Goal: Information Seeking & Learning: Find specific fact

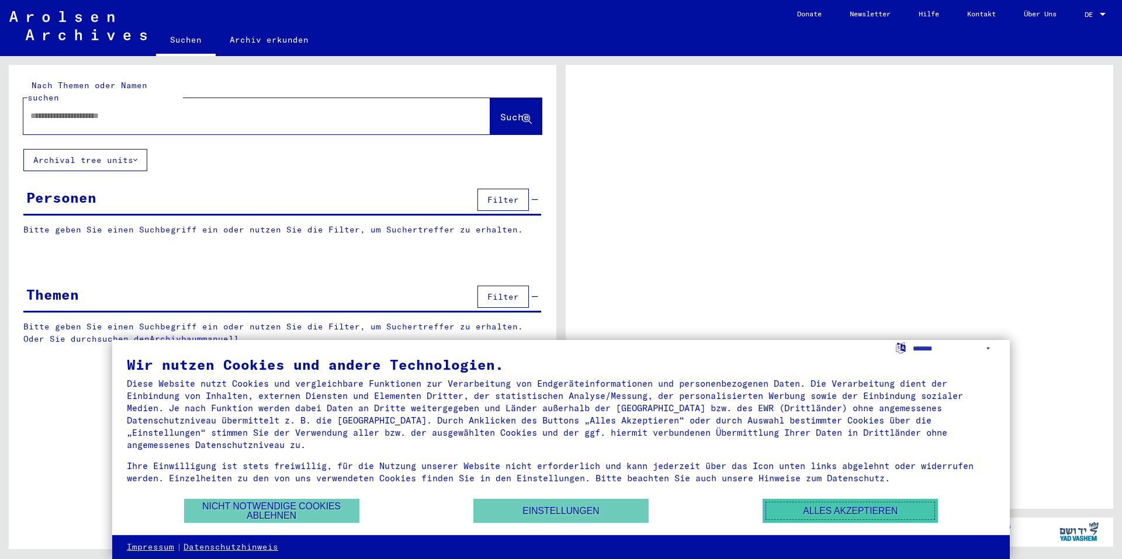
click at [832, 512] on button "Alles akzeptieren" at bounding box center [850, 511] width 175 height 24
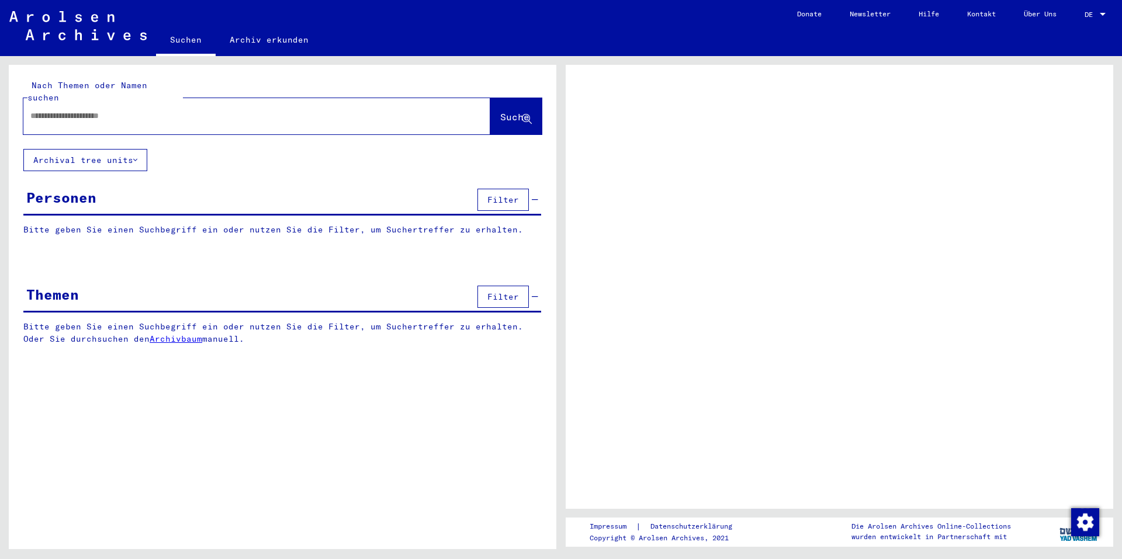
click at [209, 110] on input "text" at bounding box center [246, 116] width 432 height 12
click at [140, 153] on button "Archival tree units" at bounding box center [85, 160] width 124 height 22
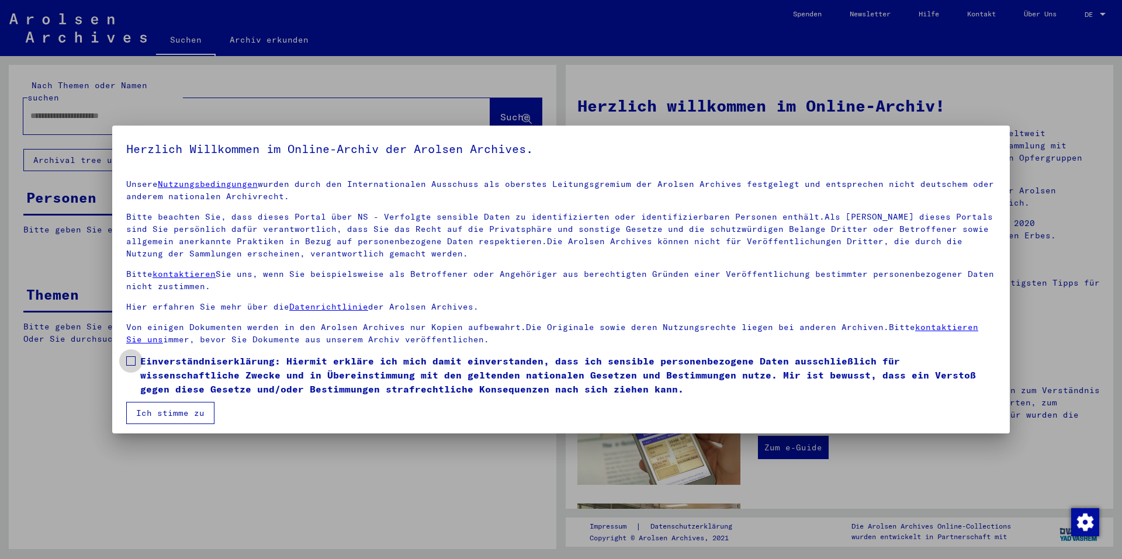
click at [135, 362] on span at bounding box center [130, 360] width 9 height 9
click at [158, 418] on button "Ich stimme zu" at bounding box center [170, 413] width 88 height 22
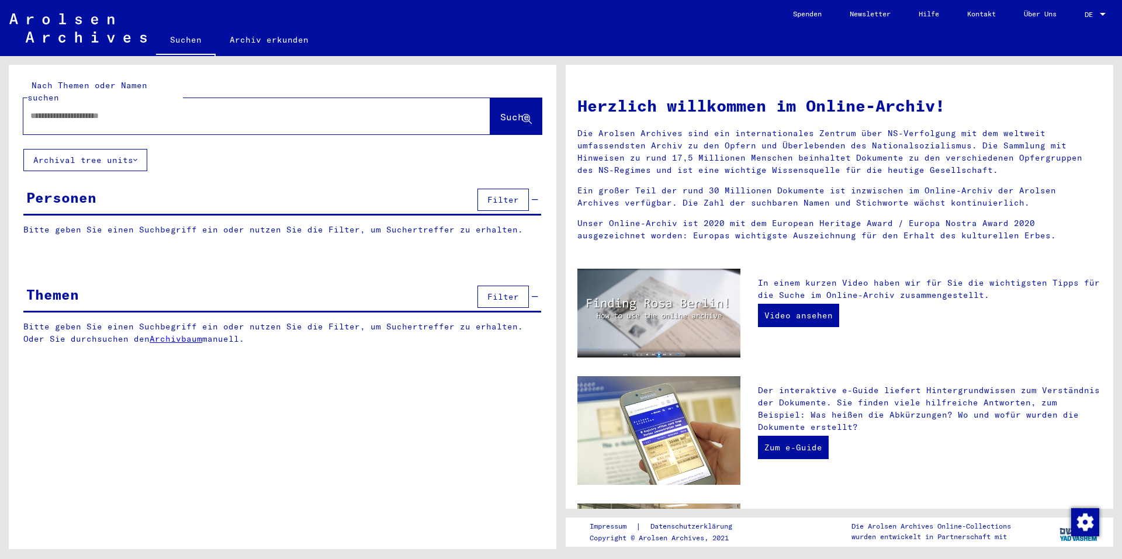
click at [163, 110] on input "text" at bounding box center [242, 116] width 425 height 12
type input "*********"
click at [500, 98] on button "Suche" at bounding box center [515, 116] width 51 height 36
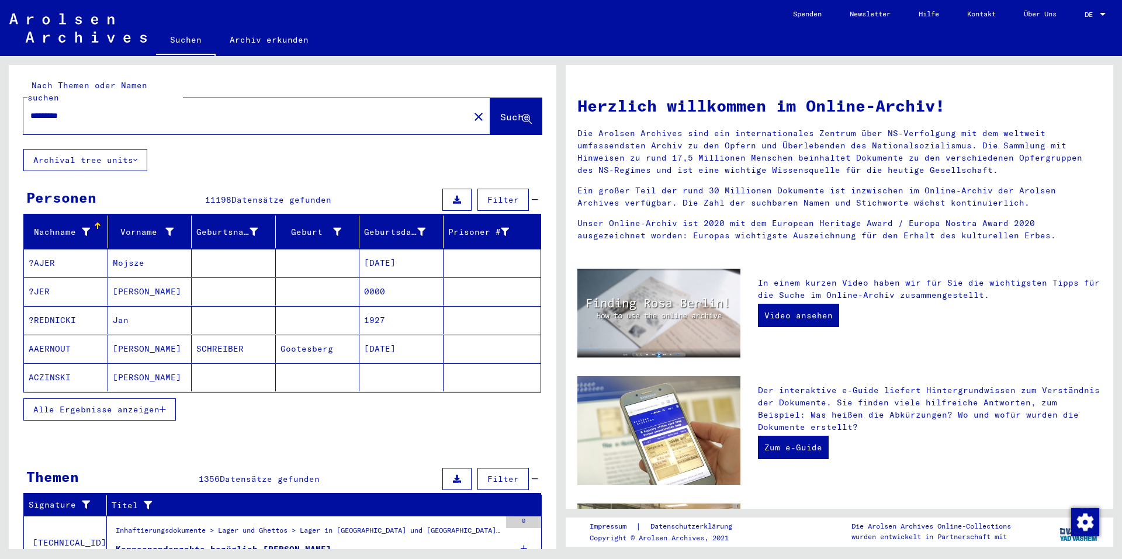
click at [477, 195] on button "Filter" at bounding box center [502, 200] width 51 height 22
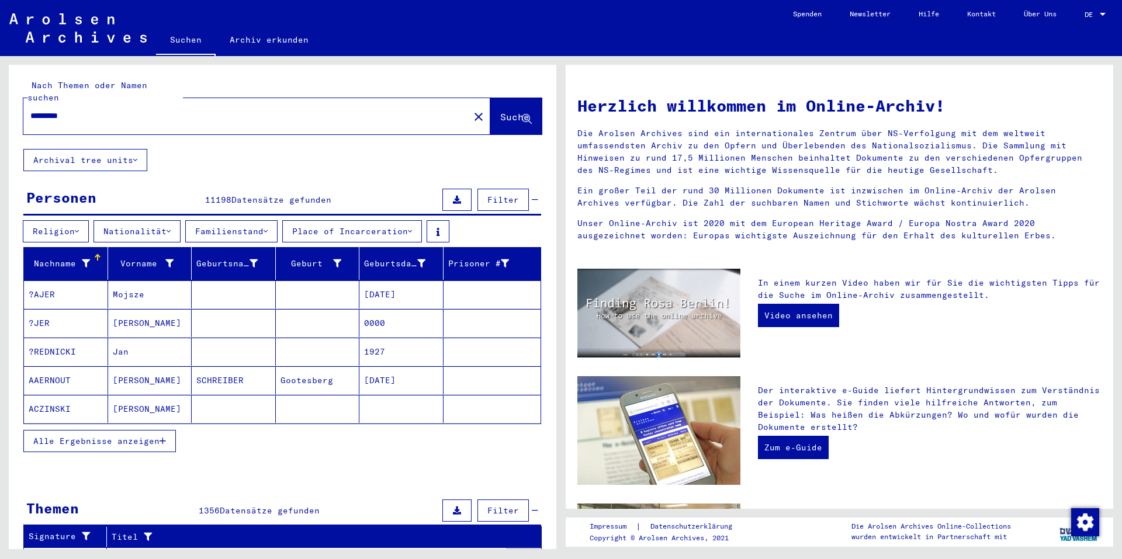
click at [177, 221] on button "Nationalität" at bounding box center [137, 231] width 87 height 22
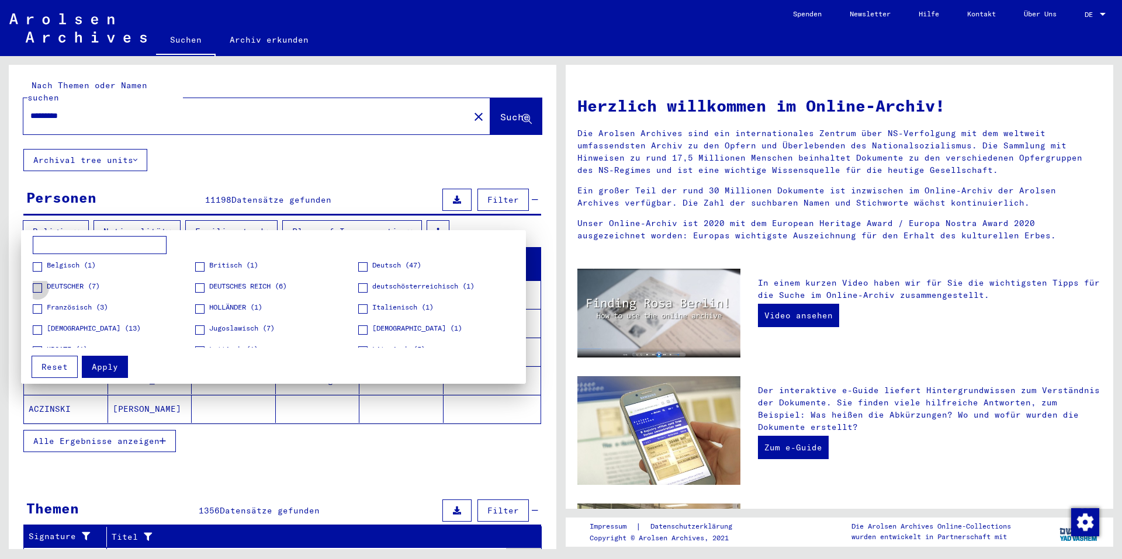
click at [36, 286] on span at bounding box center [37, 287] width 9 height 9
click at [195, 286] on span at bounding box center [199, 287] width 9 height 9
click at [358, 267] on span at bounding box center [362, 266] width 9 height 9
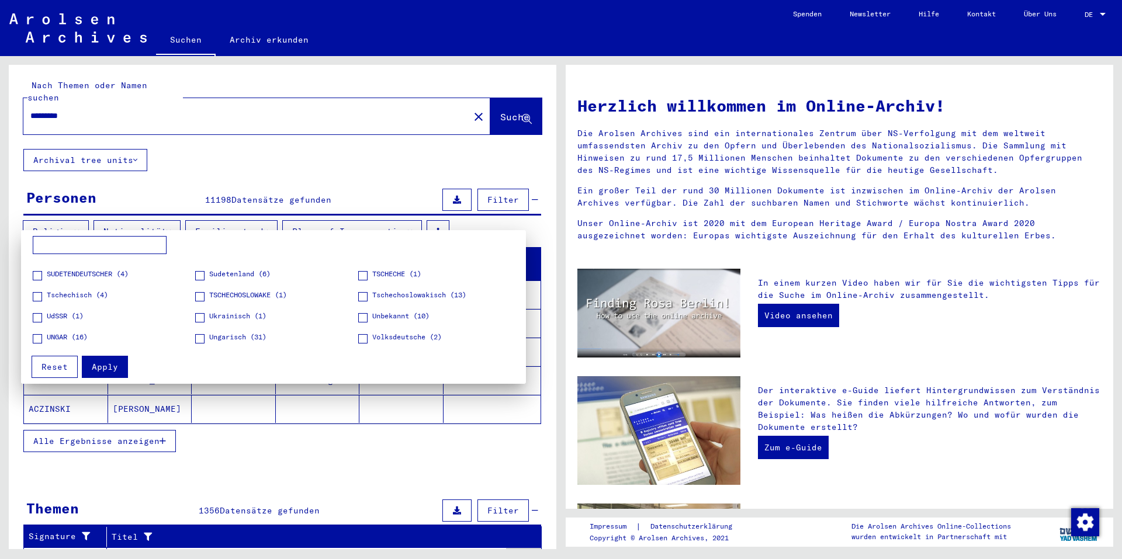
scroll to position [164, 0]
click at [358, 335] on span at bounding box center [362, 334] width 9 height 9
click at [114, 364] on span "Apply" at bounding box center [105, 367] width 26 height 11
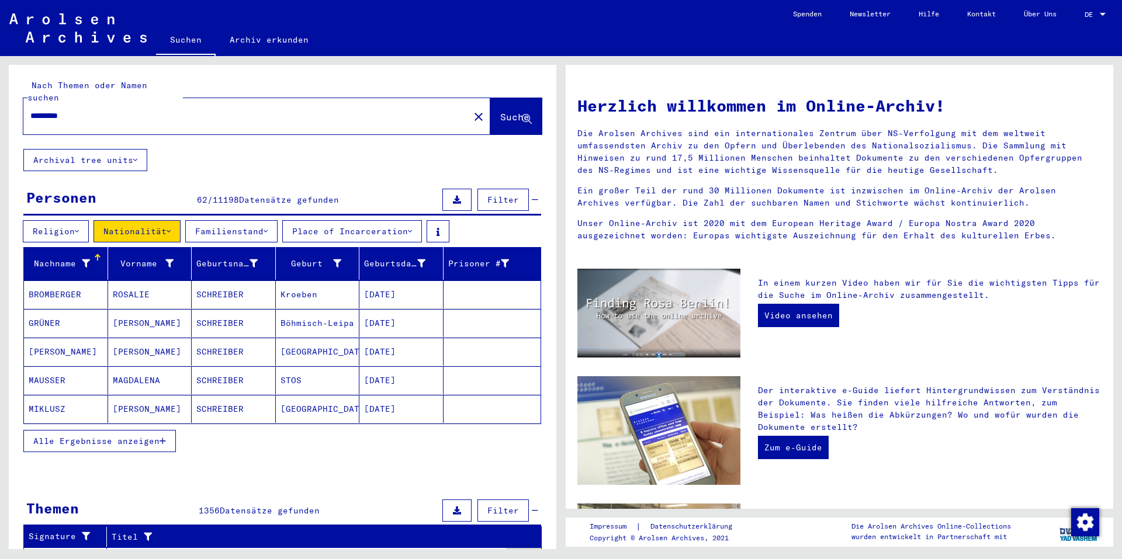
click at [147, 436] on span "Alle Ergebnisse anzeigen" at bounding box center [96, 441] width 126 height 11
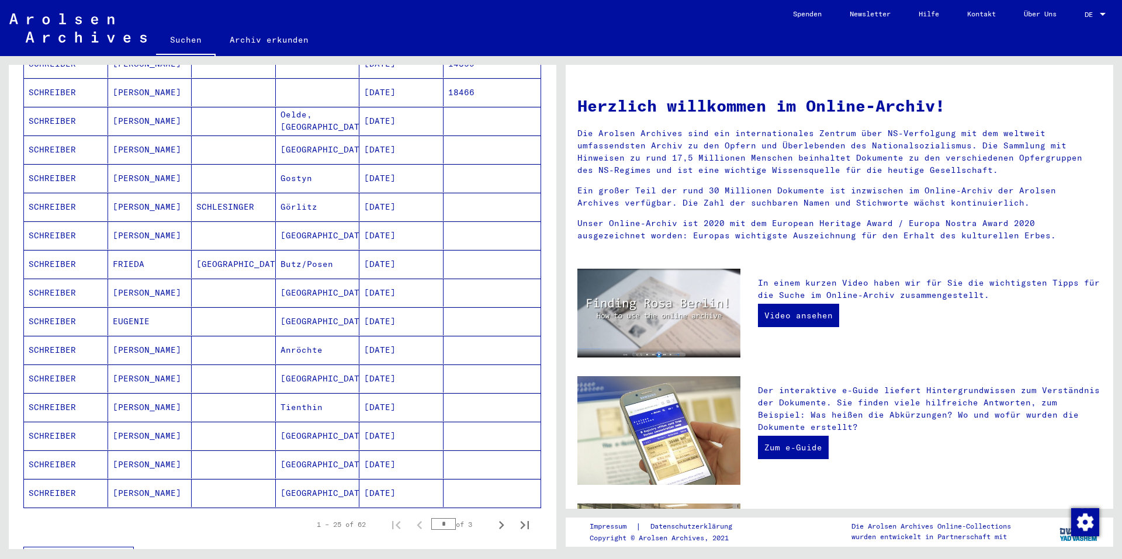
scroll to position [491, 0]
click at [493, 515] on icon "Next page" at bounding box center [501, 523] width 16 height 16
type input "*"
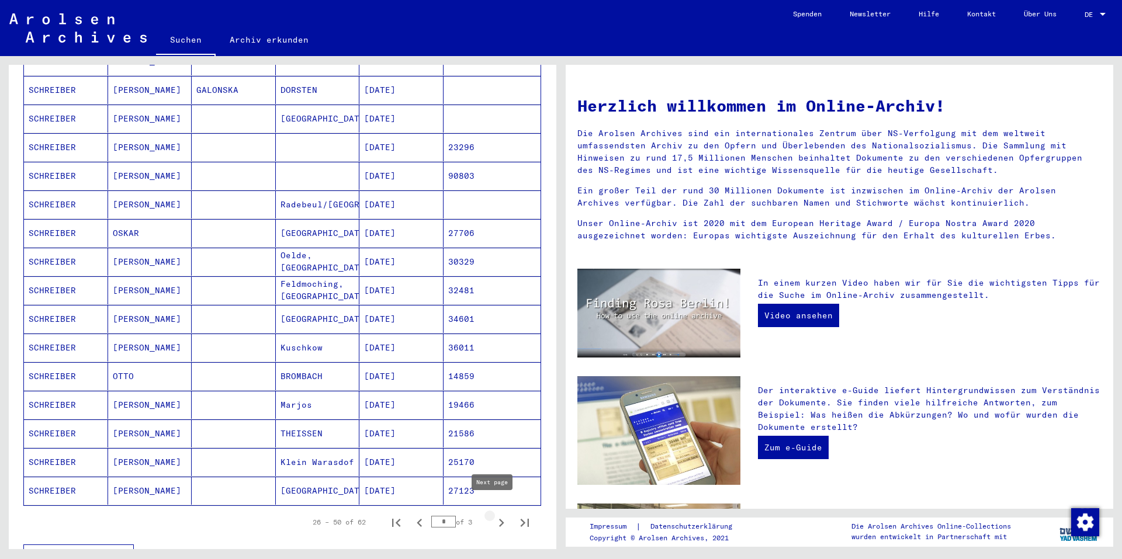
click at [493, 515] on icon "Next page" at bounding box center [501, 523] width 16 height 16
type input "*"
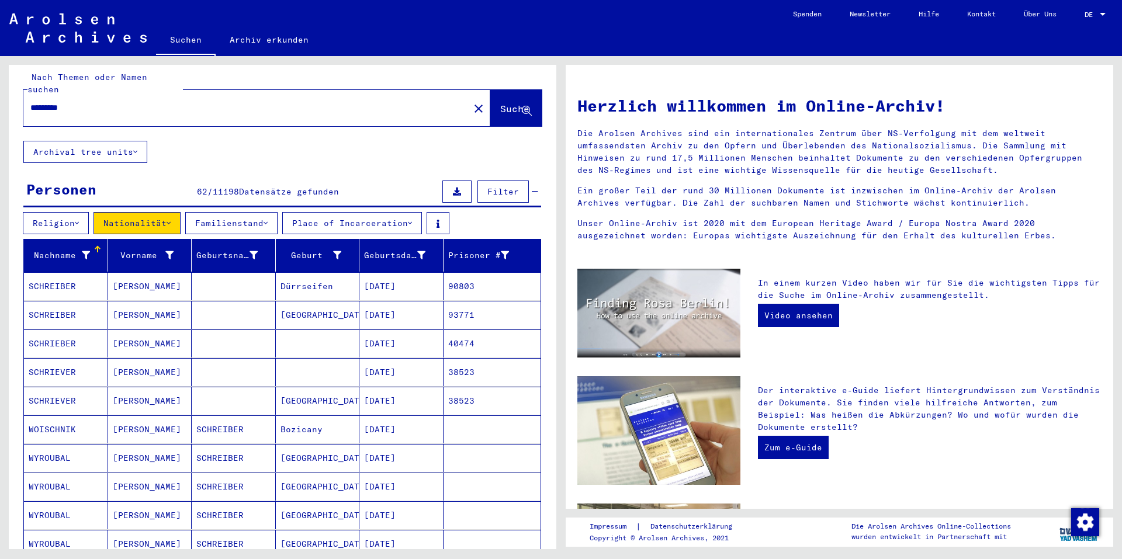
scroll to position [0, 0]
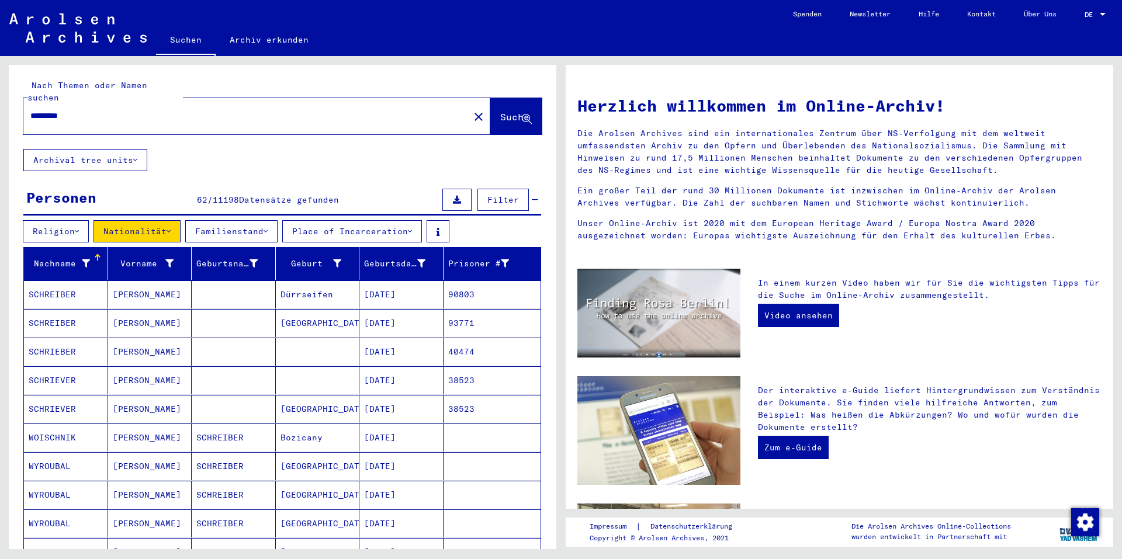
drag, startPoint x: 96, startPoint y: 99, endPoint x: 0, endPoint y: 110, distance: 96.5
click at [0, 110] on div "Nach Themen oder Namen suchen ********* close Suche Archival tree units Persone…" at bounding box center [280, 302] width 561 height 493
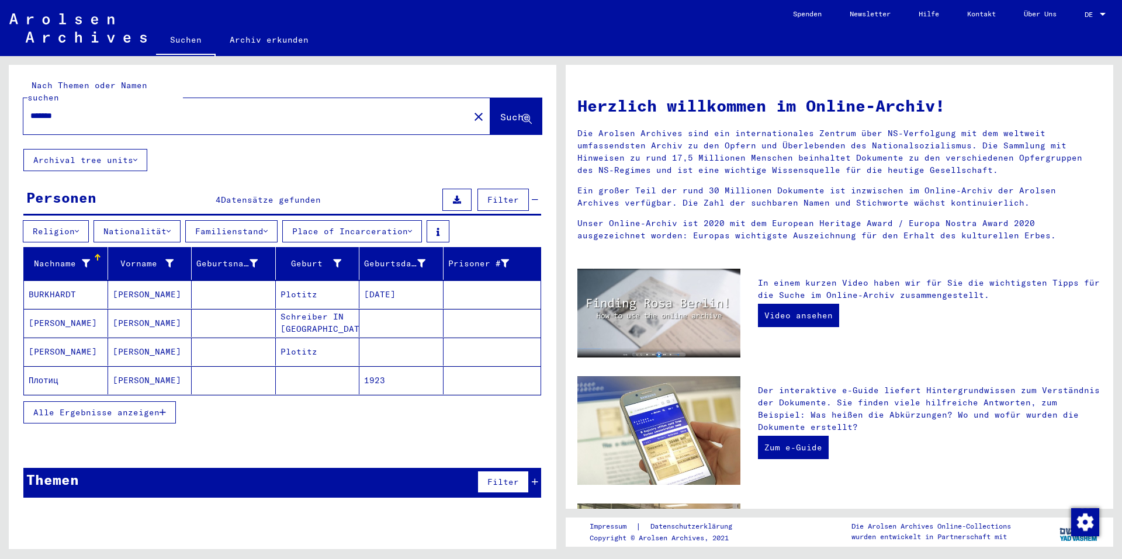
drag, startPoint x: 79, startPoint y: 109, endPoint x: 0, endPoint y: 101, distance: 80.0
click at [0, 101] on div "Nach Themen oder Namen suchen ******* close Suche Archival tree units Personen …" at bounding box center [280, 302] width 561 height 493
type input "**********"
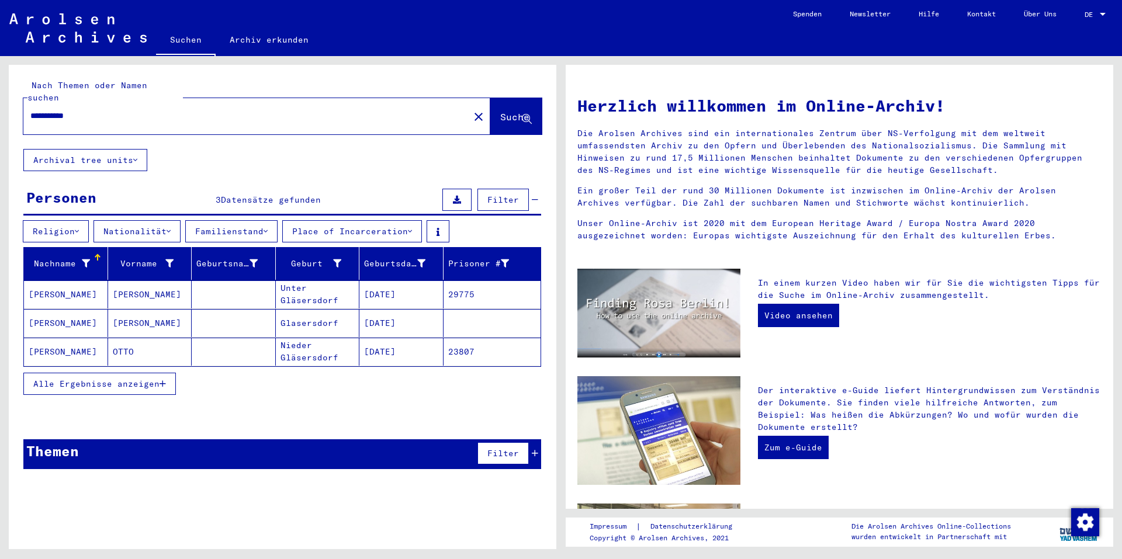
click at [55, 338] on mat-cell "[PERSON_NAME]" at bounding box center [66, 352] width 84 height 28
